Goal: Information Seeking & Learning: Learn about a topic

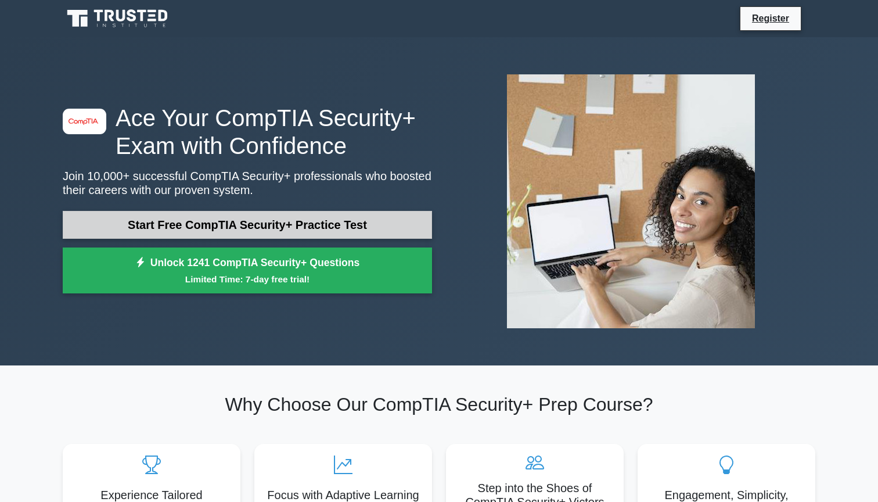
click at [314, 231] on link "Start Free CompTIA Security+ Practice Test" at bounding box center [247, 225] width 369 height 28
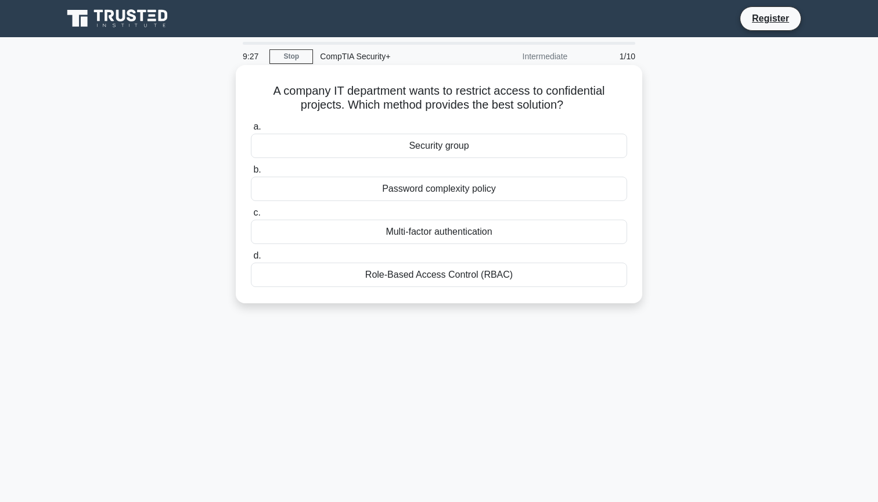
click at [491, 270] on div "Role-Based Access Control (RBAC)" at bounding box center [439, 275] width 376 height 24
click at [251, 260] on input "d. Role-Based Access Control (RBAC)" at bounding box center [251, 256] width 0 height 8
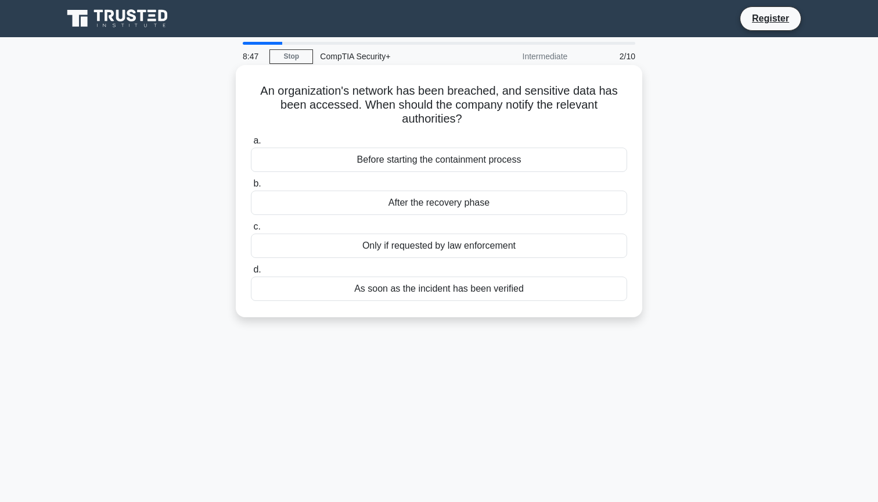
click at [520, 293] on div "As soon as the incident has been verified" at bounding box center [439, 288] width 376 height 24
click at [251, 274] on input "d. As soon as the incident has been verified" at bounding box center [251, 270] width 0 height 8
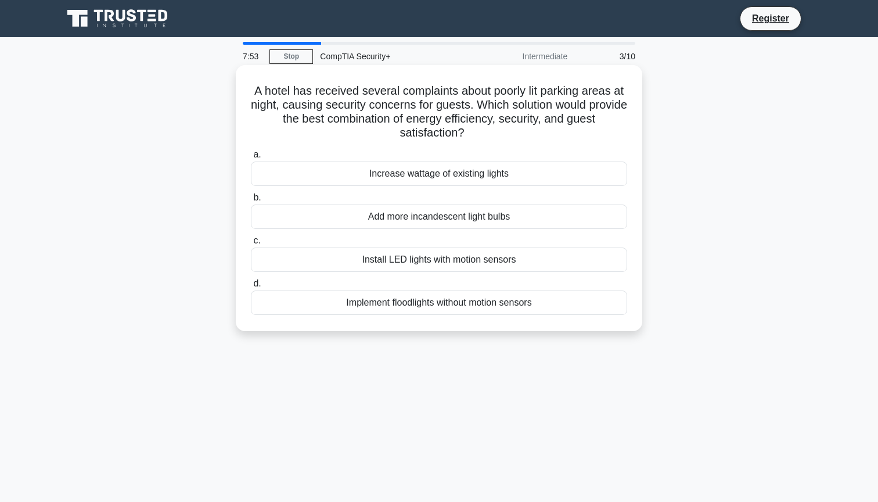
click at [459, 254] on div "Install LED lights with motion sensors" at bounding box center [439, 259] width 376 height 24
click at [251, 245] on input "c. Install LED lights with motion sensors" at bounding box center [251, 241] width 0 height 8
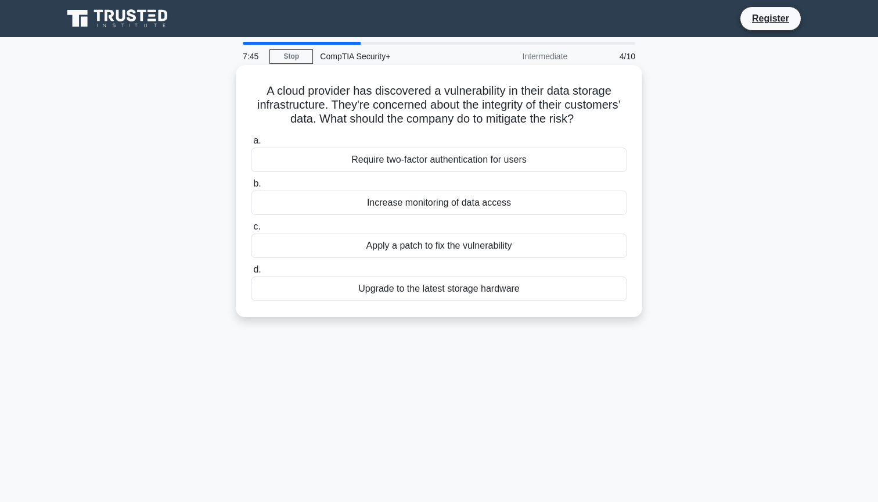
click at [461, 96] on h5 "A cloud provider has discovered a vulnerability in their data storage infrastru…" at bounding box center [439, 105] width 379 height 43
click at [497, 241] on div "Apply a patch to fix the vulnerability" at bounding box center [439, 245] width 376 height 24
click at [251, 231] on input "c. Apply a patch to fix the vulnerability" at bounding box center [251, 227] width 0 height 8
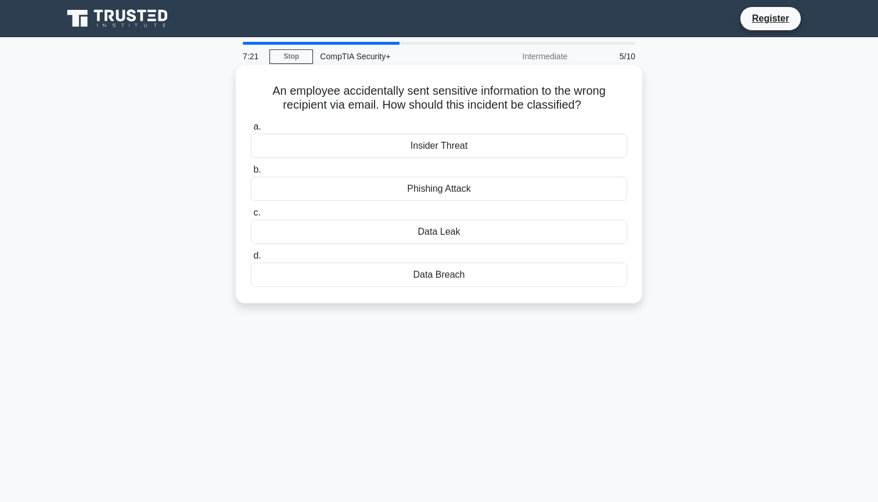
click at [451, 239] on div "Data Leak" at bounding box center [439, 232] width 376 height 24
click at [251, 217] on input "c. Data Leak" at bounding box center [251, 213] width 0 height 8
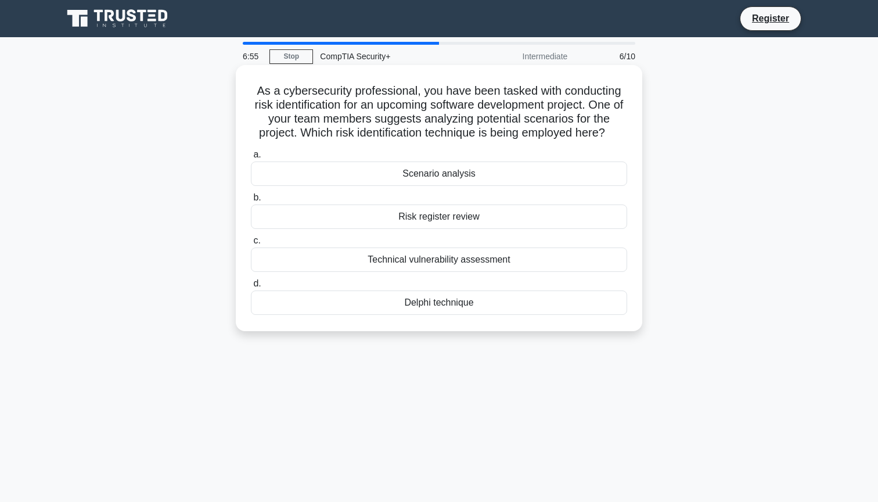
click at [454, 267] on div "Technical vulnerability assessment" at bounding box center [439, 259] width 376 height 24
click at [251, 245] on input "c. Technical vulnerability assessment" at bounding box center [251, 241] width 0 height 8
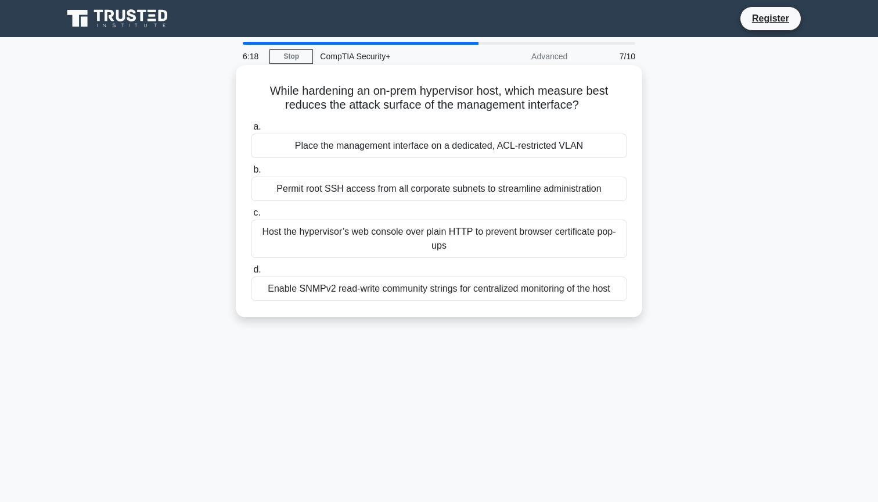
click at [416, 145] on div "Place the management interface on a dedicated, ACL-restricted VLAN" at bounding box center [439, 146] width 376 height 24
click at [251, 131] on input "a. Place the management interface on a dedicated, ACL-restricted VLAN" at bounding box center [251, 127] width 0 height 8
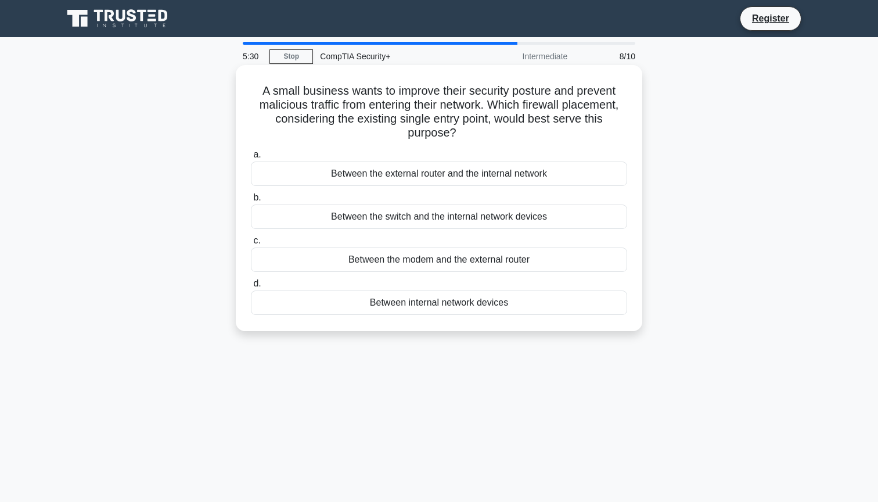
click at [425, 222] on div "Between the switch and the internal network devices" at bounding box center [439, 216] width 376 height 24
click at [251, 202] on input "b. Between the switch and the internal network devices" at bounding box center [251, 198] width 0 height 8
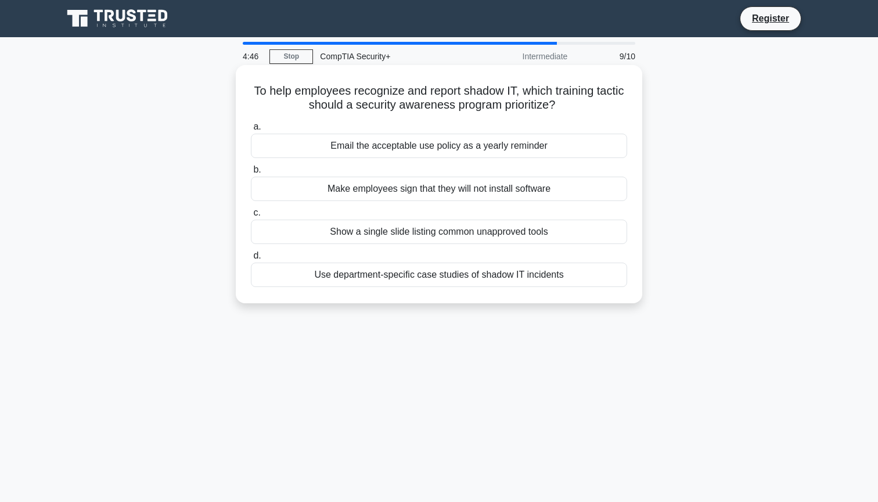
click at [522, 276] on div "Use department-specific case studies of shadow IT incidents" at bounding box center [439, 275] width 376 height 24
click at [251, 260] on input "d. Use department-specific case studies of shadow IT incidents" at bounding box center [251, 256] width 0 height 8
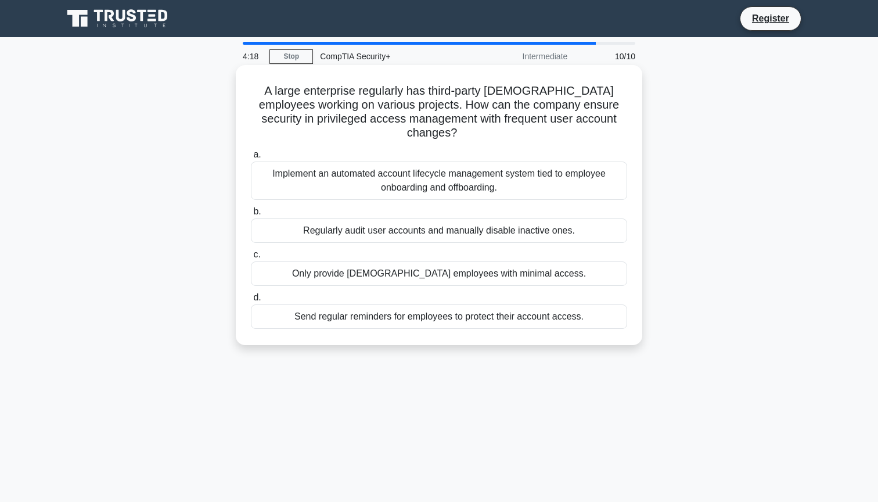
click at [571, 167] on div "Implement an automated account lifecycle management system tied to employee onb…" at bounding box center [439, 180] width 376 height 38
click at [251, 159] on input "a. Implement an automated account lifecycle management system tied to employee …" at bounding box center [251, 155] width 0 height 8
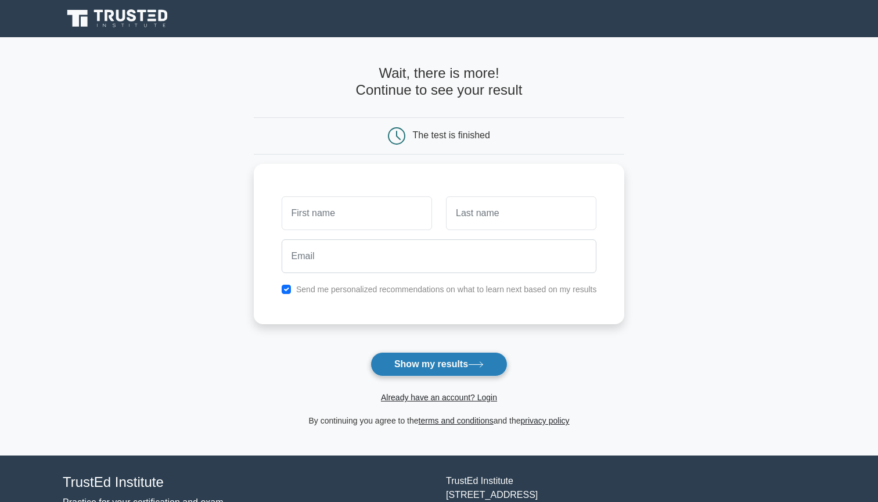
click at [477, 362] on icon at bounding box center [476, 364] width 16 height 6
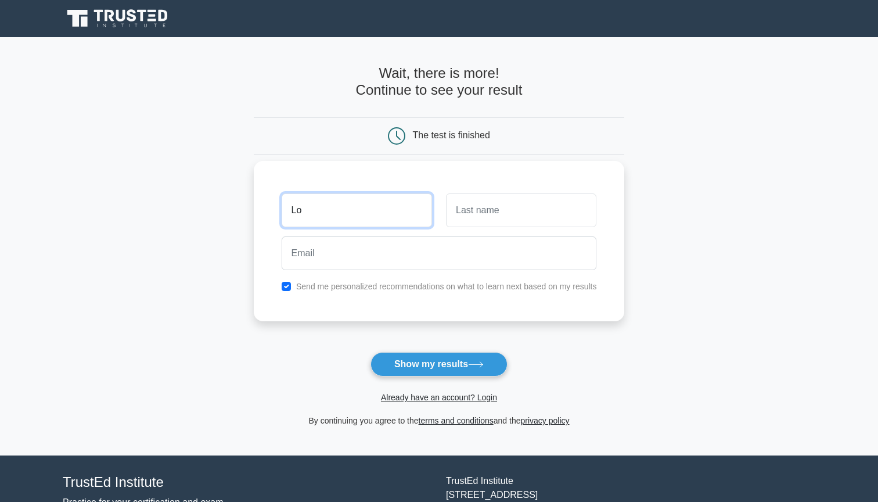
type input "Lo"
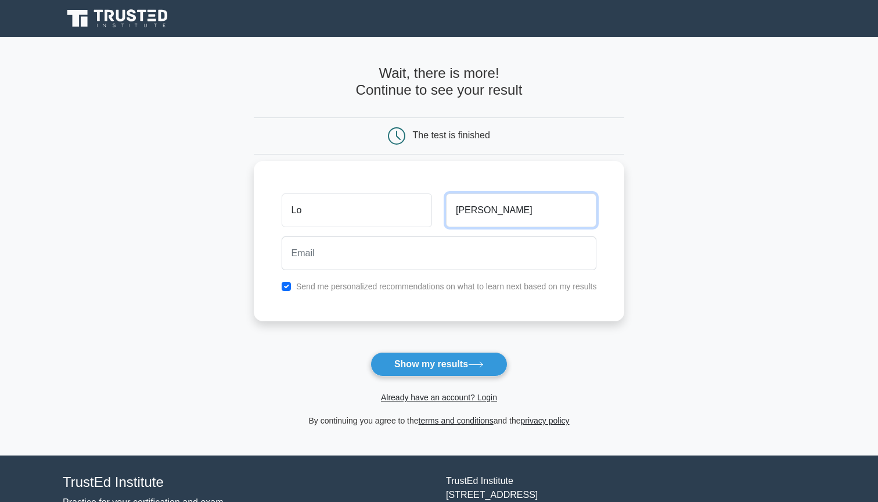
type input "Kirk"
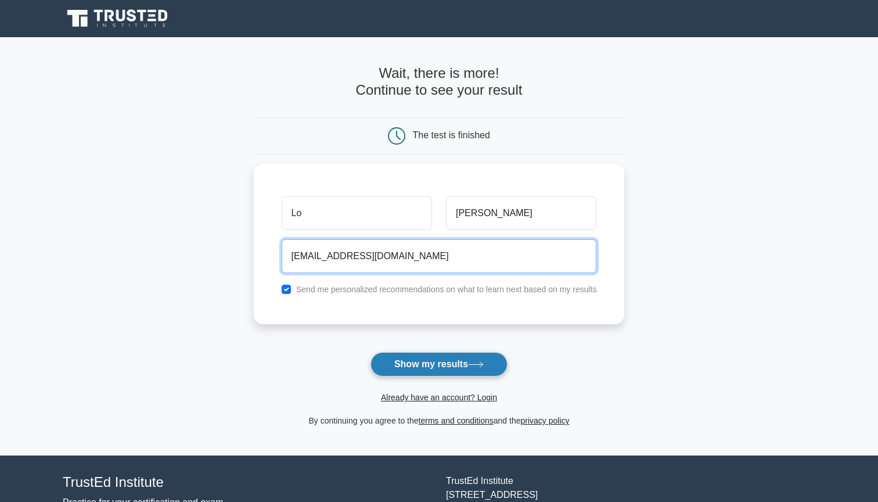
type input "lokirk3@gmail.com"
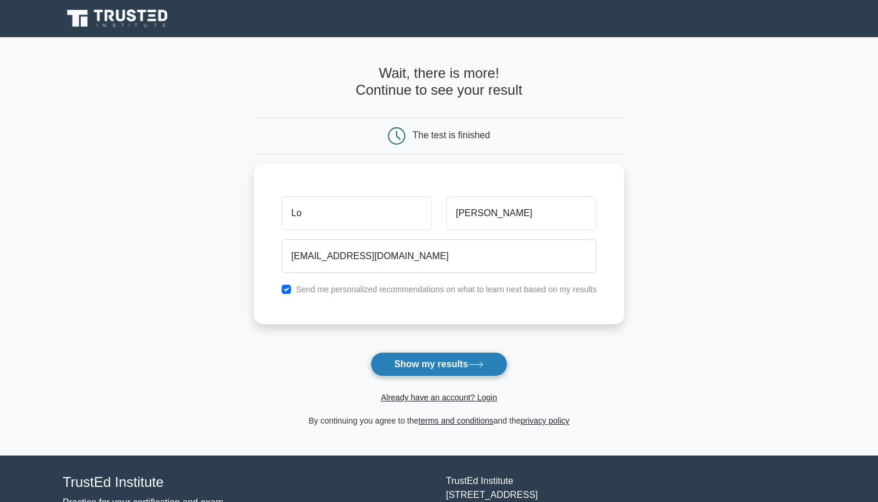
click at [472, 359] on button "Show my results" at bounding box center [439, 364] width 137 height 24
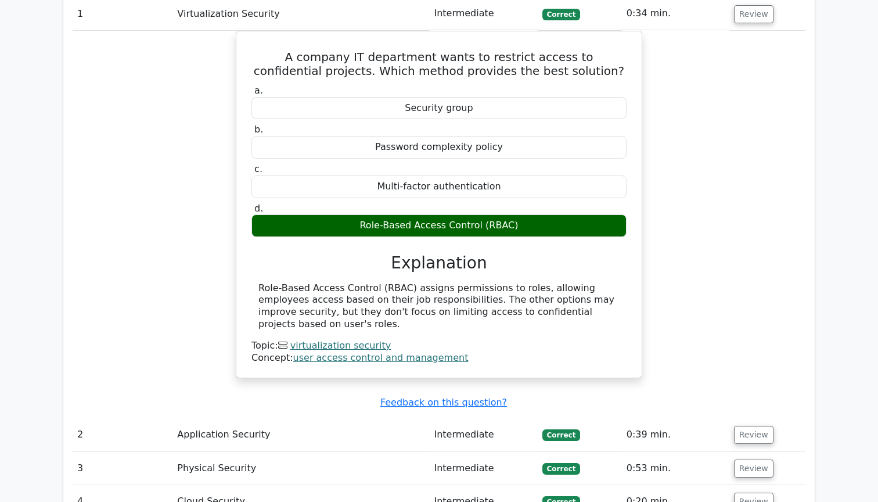
scroll to position [1159, 0]
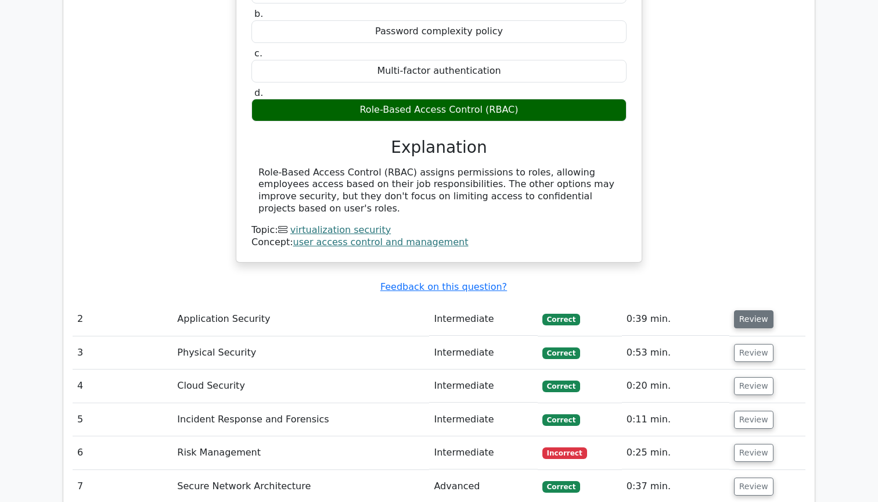
click at [749, 310] on button "Review" at bounding box center [753, 319] width 39 height 18
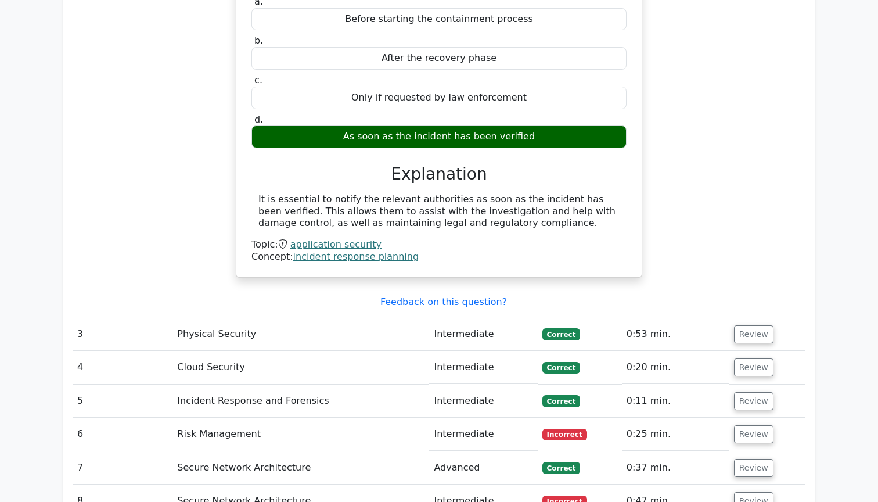
scroll to position [1587, 0]
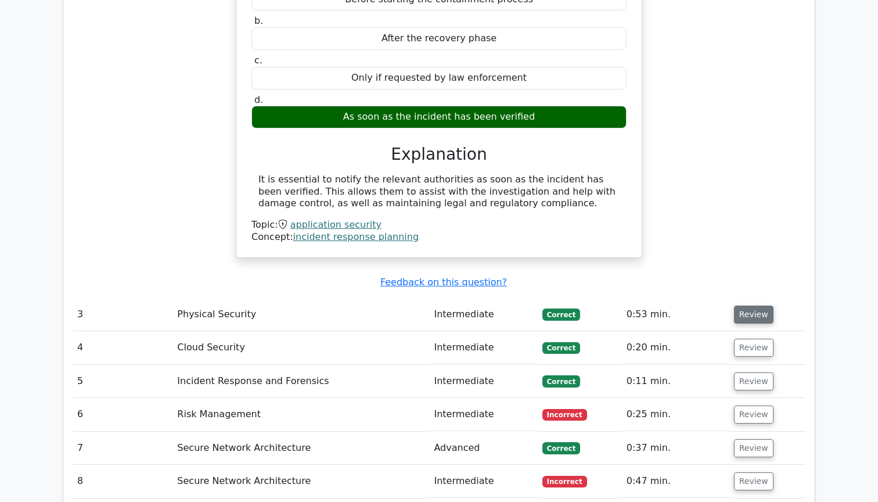
click at [750, 306] on button "Review" at bounding box center [753, 315] width 39 height 18
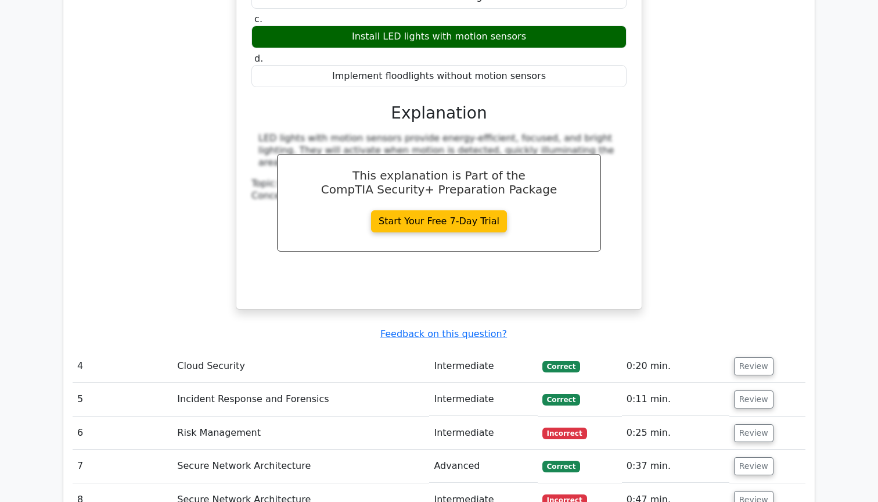
scroll to position [2071, 0]
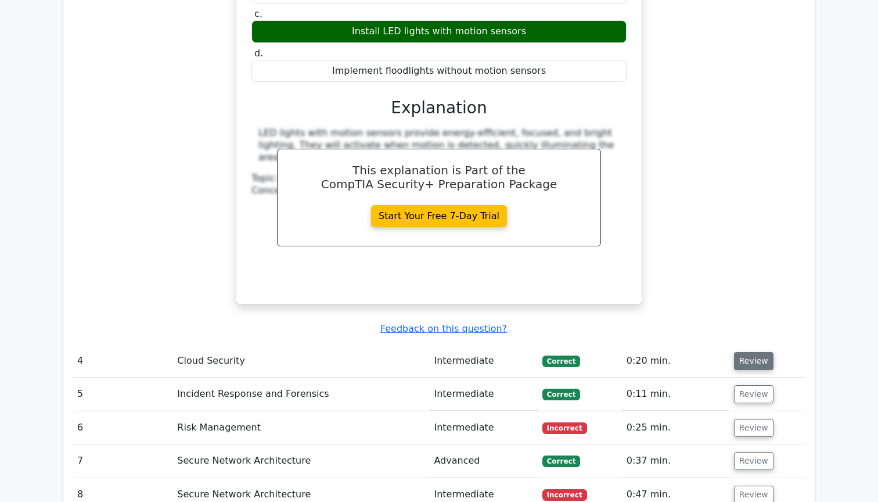
click at [750, 352] on button "Review" at bounding box center [753, 361] width 39 height 18
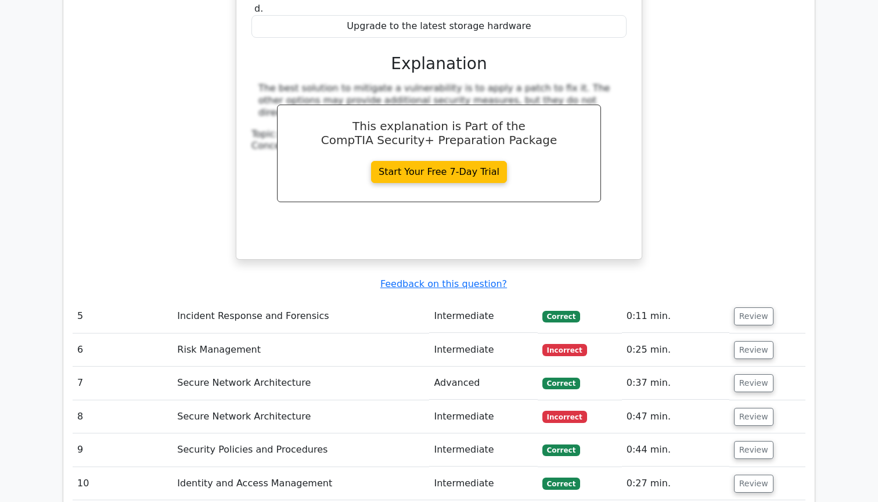
scroll to position [2661, 0]
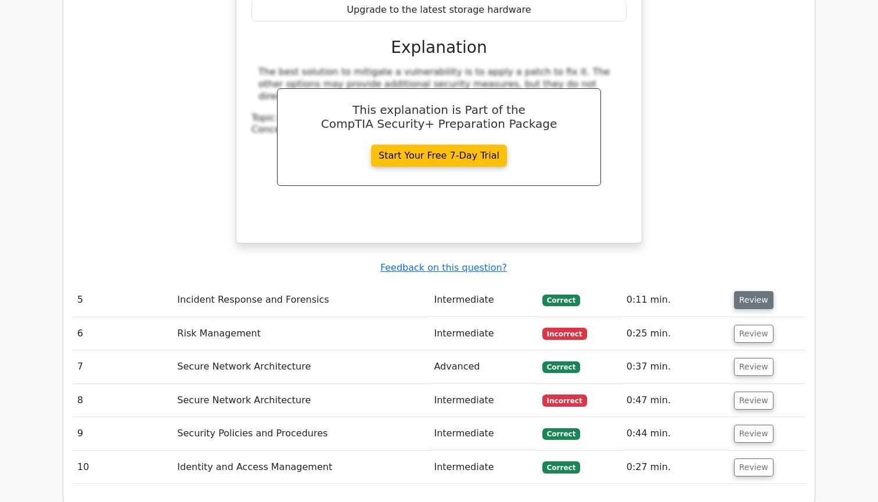
click at [752, 291] on button "Review" at bounding box center [753, 300] width 39 height 18
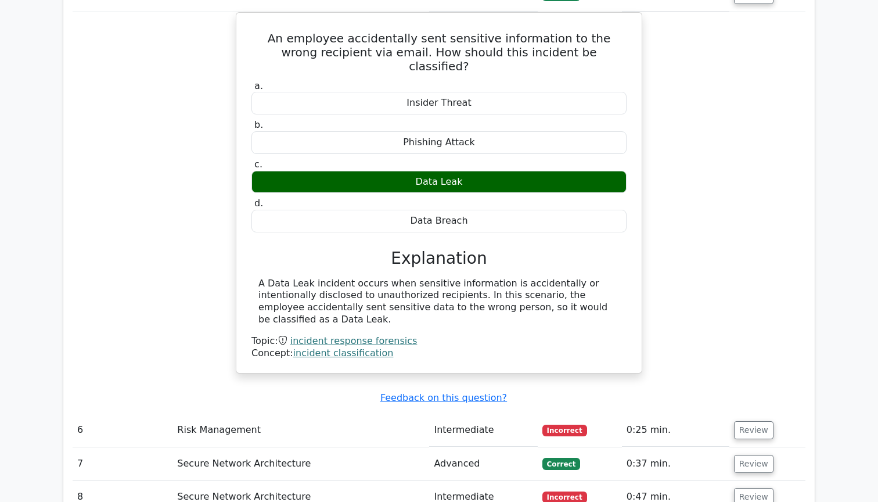
scroll to position [2977, 0]
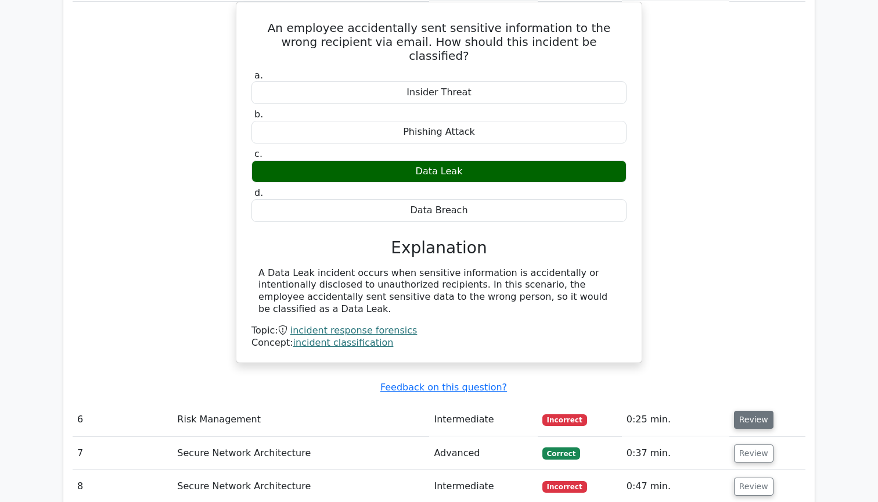
click at [759, 411] on button "Review" at bounding box center [753, 420] width 39 height 18
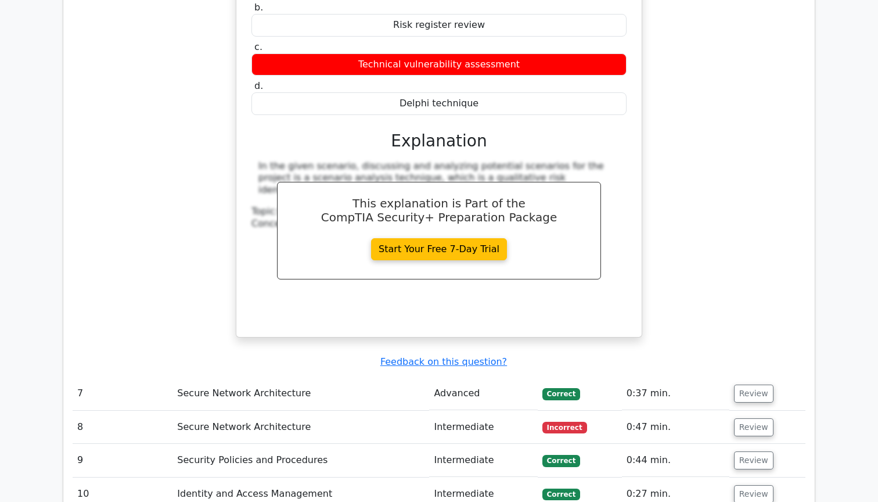
scroll to position [3547, 0]
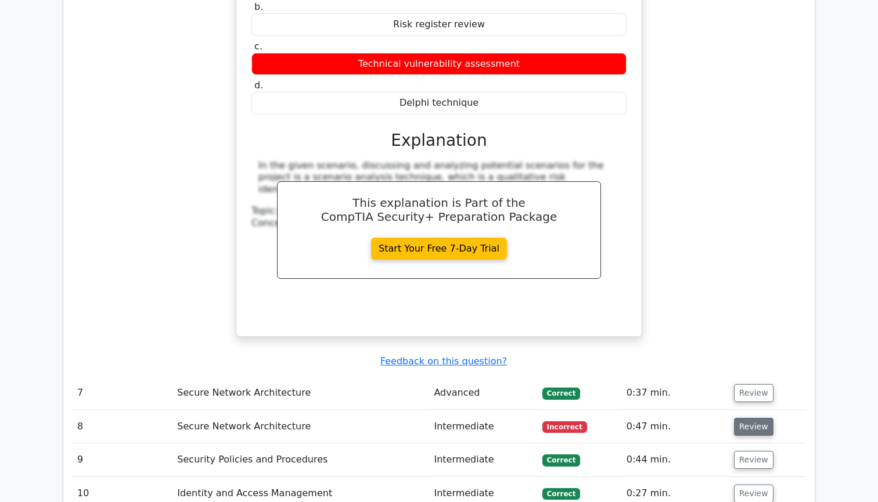
click at [755, 418] on button "Review" at bounding box center [753, 427] width 39 height 18
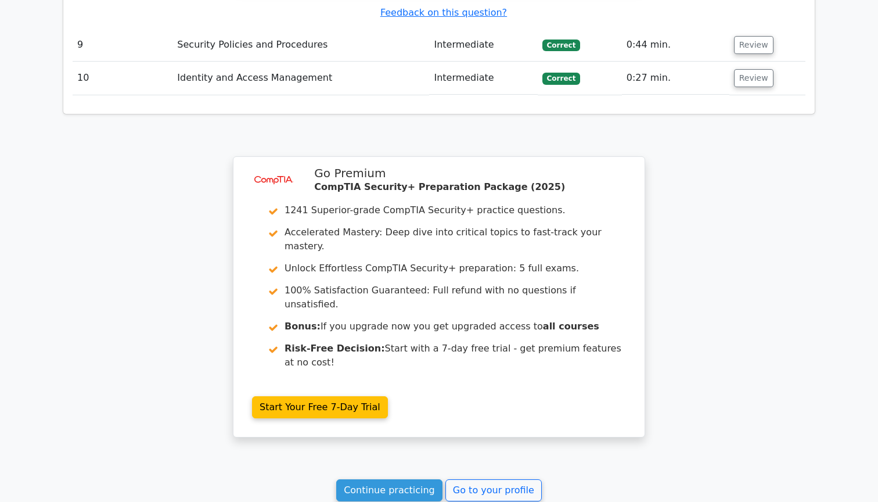
scroll to position [4380, 0]
click at [392, 480] on link "Continue practicing" at bounding box center [389, 491] width 106 height 22
